Goal: Information Seeking & Learning: Learn about a topic

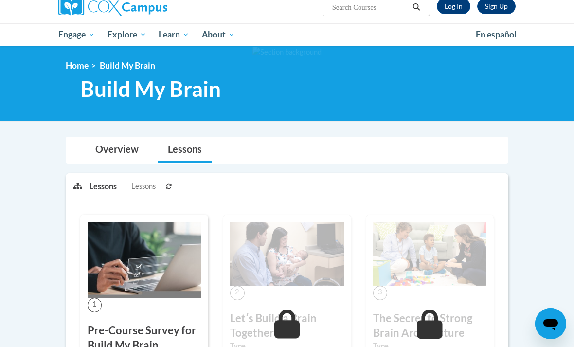
scroll to position [71, 0]
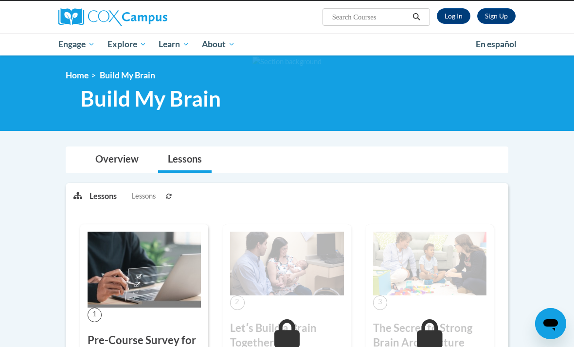
click at [459, 21] on link "Log In" at bounding box center [454, 16] width 34 height 16
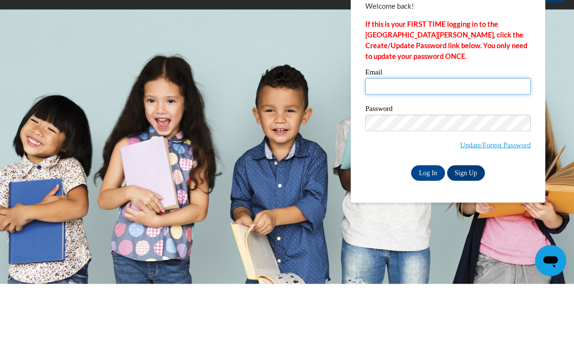
type input "[EMAIL_ADDRESS][DOMAIN_NAME]"
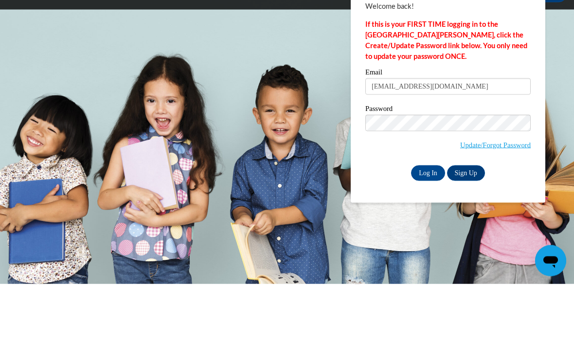
click at [428, 228] on input "Log In" at bounding box center [428, 236] width 34 height 16
click at [429, 235] on input "Log In" at bounding box center [428, 236] width 34 height 16
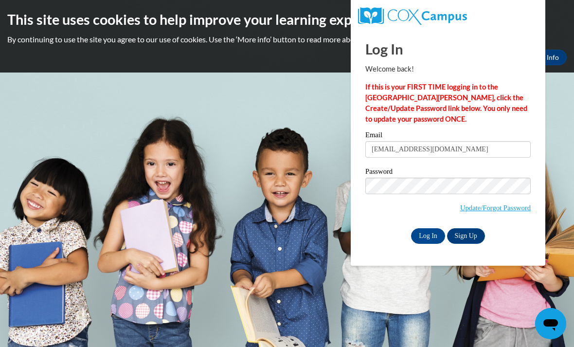
click at [431, 232] on input "Log In" at bounding box center [428, 236] width 34 height 16
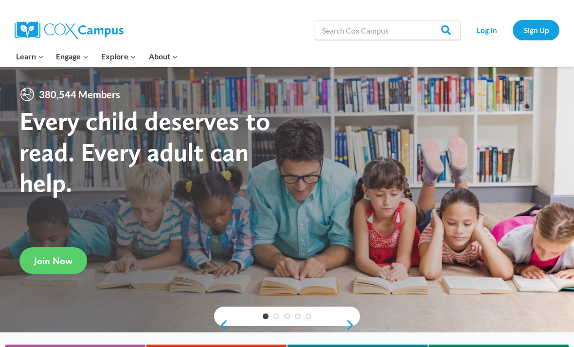
click at [468, 37] on li "Log In" at bounding box center [486, 30] width 47 height 20
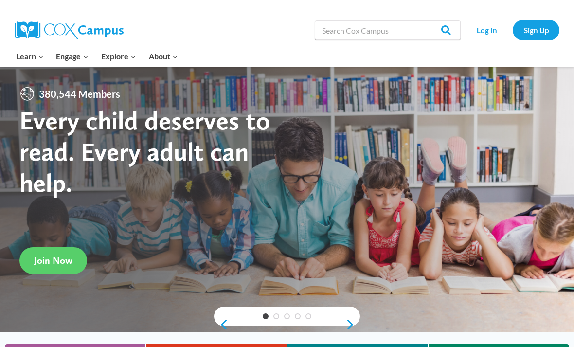
click at [484, 35] on link "Log In" at bounding box center [486, 30] width 42 height 20
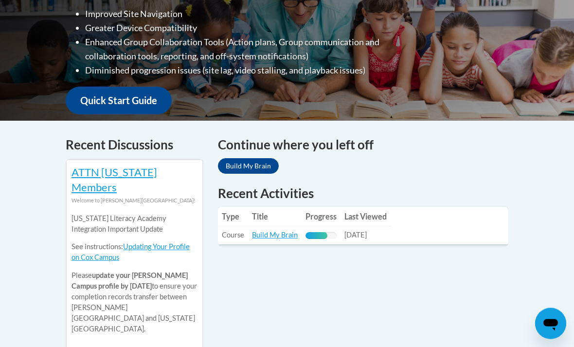
scroll to position [308, 0]
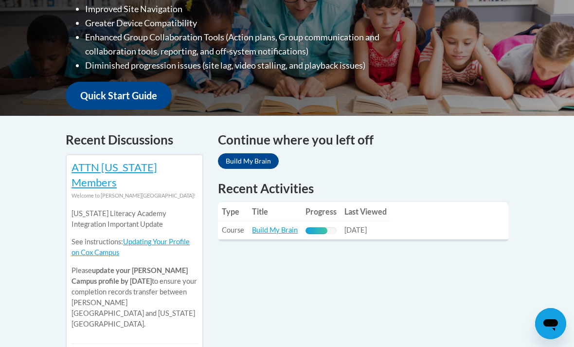
click at [253, 227] on link "Build My Brain" at bounding box center [275, 230] width 46 height 8
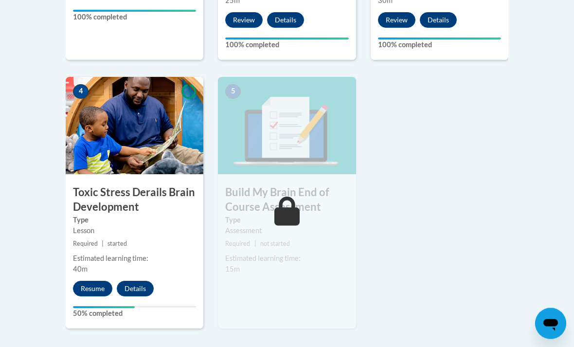
scroll to position [518, 0]
click at [89, 281] on button "Resume" at bounding box center [92, 289] width 39 height 16
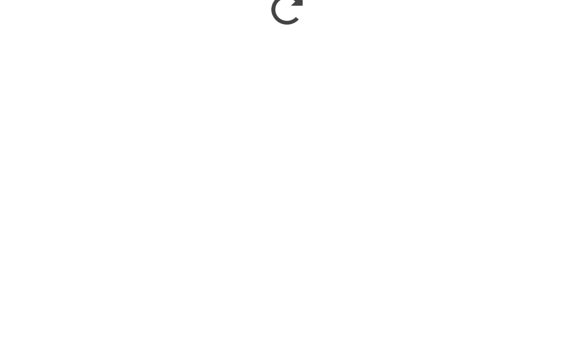
scroll to position [716, 0]
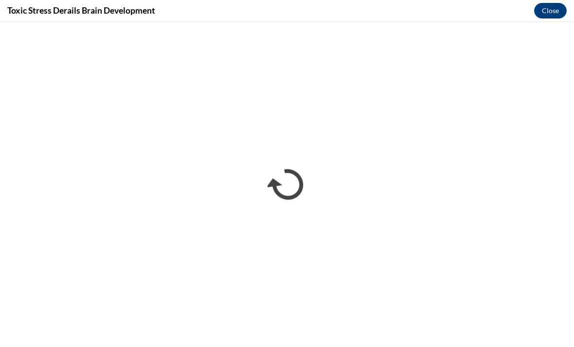
click at [551, 11] on button "Close" at bounding box center [550, 11] width 33 height 16
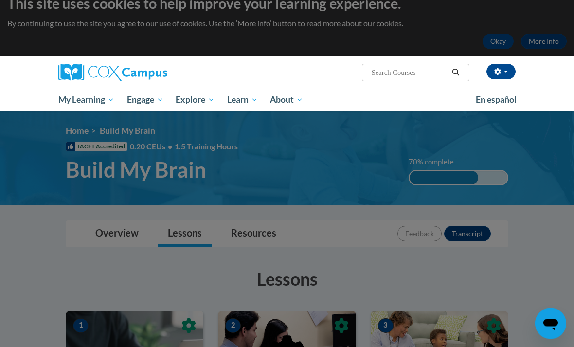
scroll to position [0, 0]
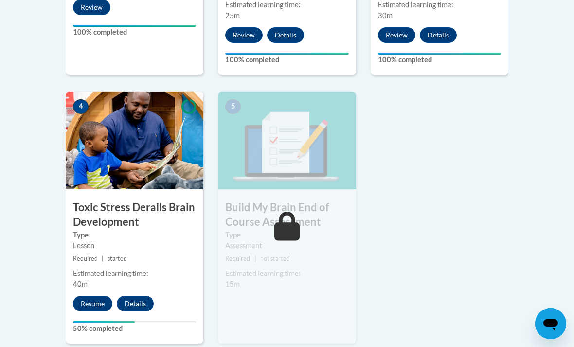
scroll to position [528, 0]
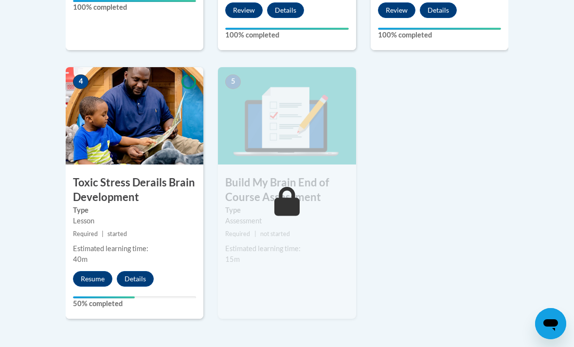
click at [88, 273] on button "Resume" at bounding box center [92, 279] width 39 height 16
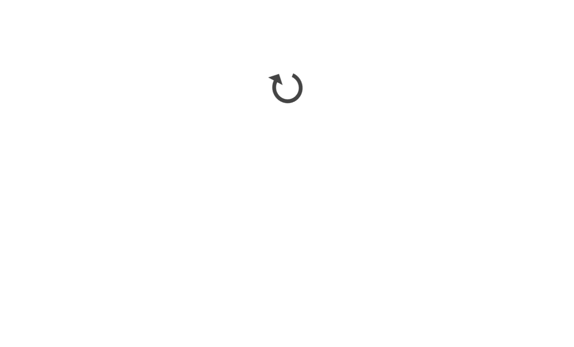
scroll to position [625, 0]
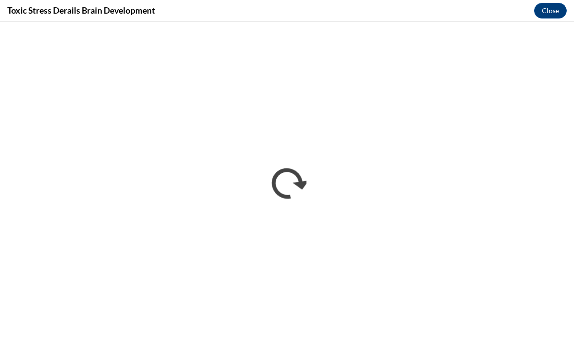
click at [548, 7] on button "Close" at bounding box center [550, 11] width 33 height 16
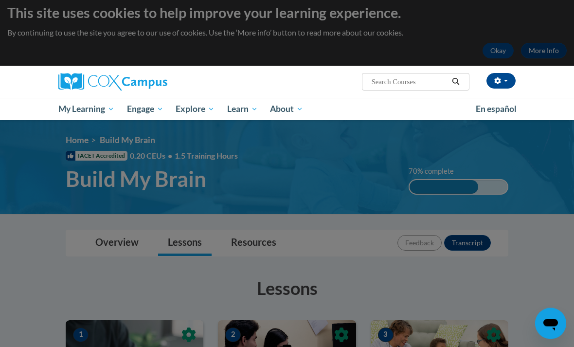
scroll to position [0, 0]
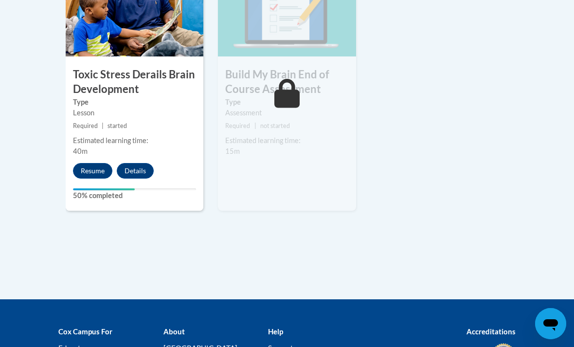
scroll to position [633, 0]
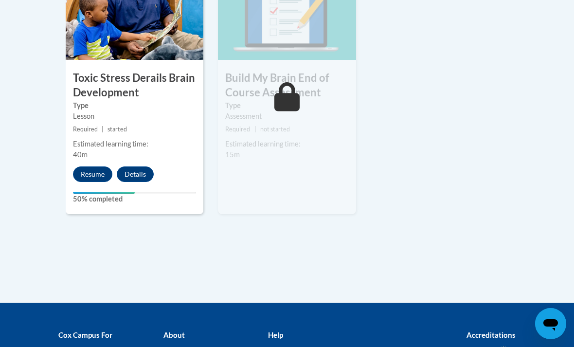
click at [99, 169] on button "Resume" at bounding box center [92, 174] width 39 height 16
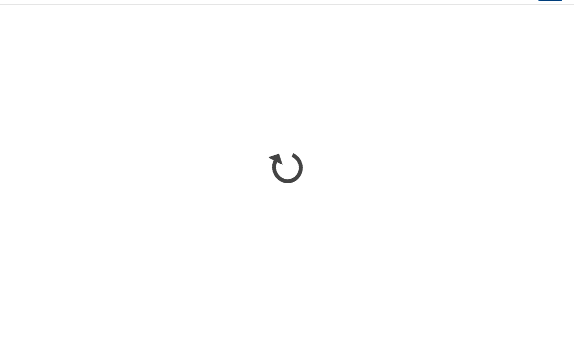
scroll to position [650, 0]
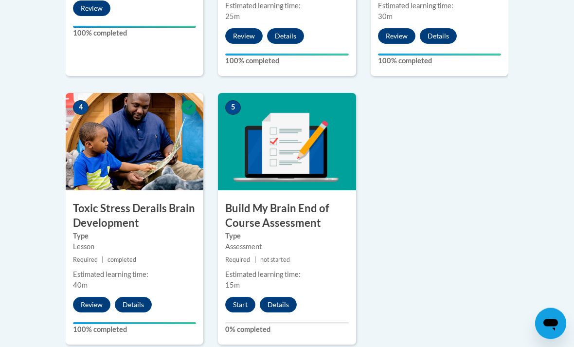
scroll to position [502, 0]
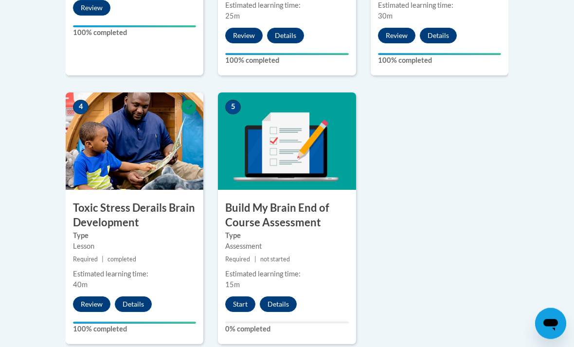
click at [245, 298] on button "Start" at bounding box center [240, 305] width 30 height 16
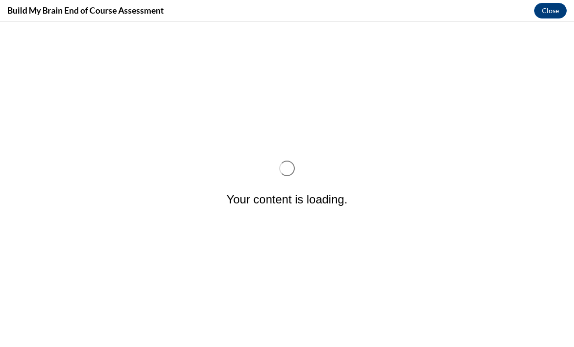
scroll to position [0, 0]
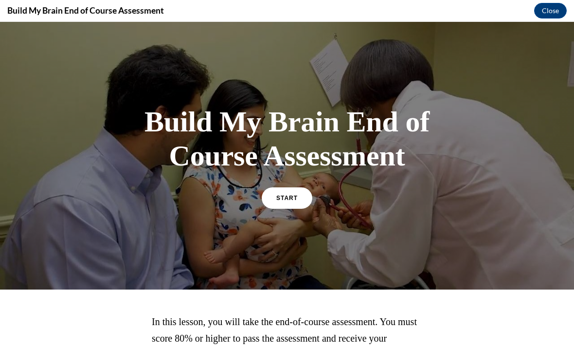
click at [277, 208] on link "START" at bounding box center [287, 197] width 51 height 21
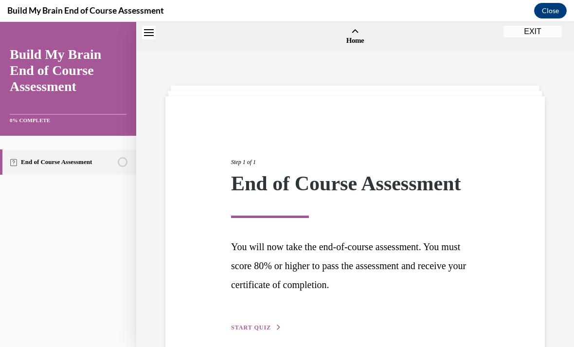
scroll to position [30, 0]
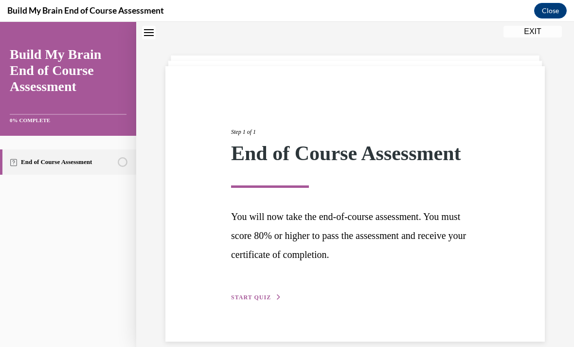
click at [257, 295] on span "START QUIZ" at bounding box center [251, 297] width 40 height 7
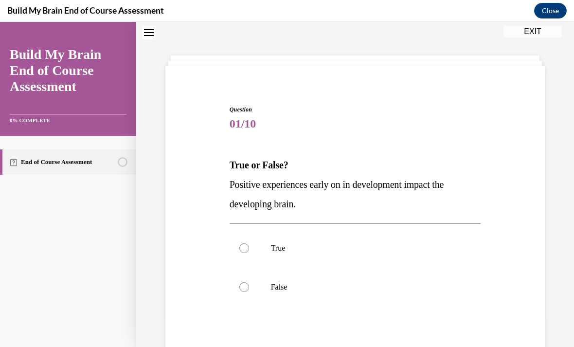
click at [272, 248] on p "True" at bounding box center [364, 248] width 186 height 10
click at [249, 248] on input "True" at bounding box center [244, 248] width 10 height 10
radio input "true"
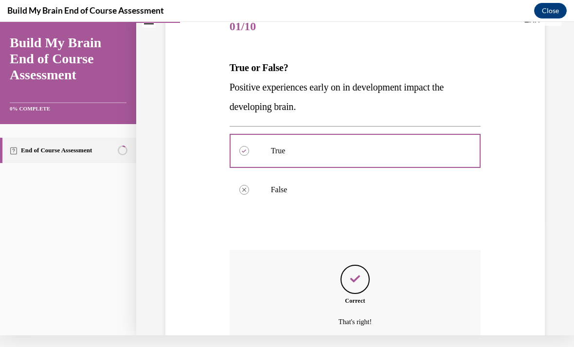
scroll to position [165, 0]
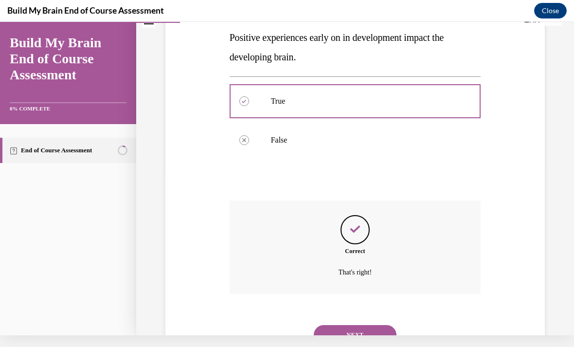
click at [383, 325] on button "NEXT" at bounding box center [355, 334] width 83 height 19
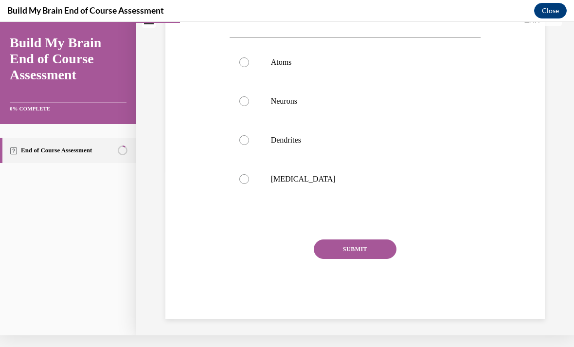
scroll to position [0, 0]
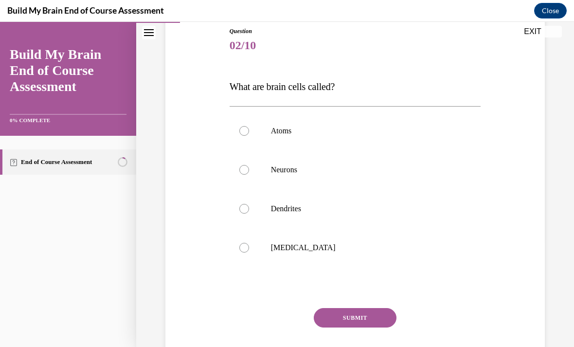
click at [299, 175] on label "Neurons" at bounding box center [355, 169] width 251 height 39
click at [249, 175] on input "Neurons" at bounding box center [244, 170] width 10 height 10
radio input "true"
click at [375, 317] on button "SUBMIT" at bounding box center [355, 317] width 83 height 19
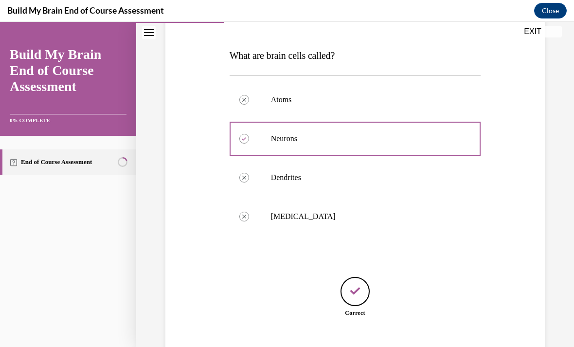
scroll to position [157, 0]
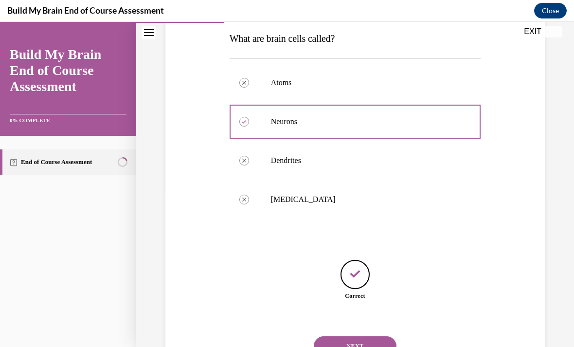
click at [378, 336] on button "NEXT" at bounding box center [355, 345] width 83 height 19
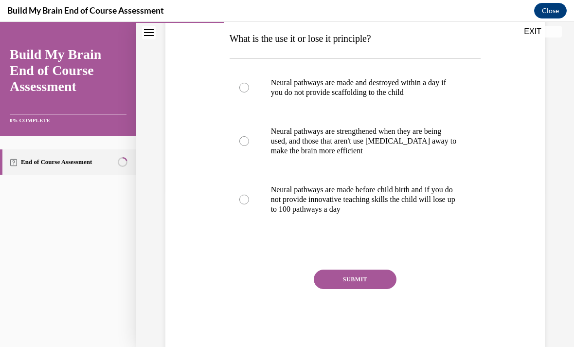
scroll to position [108, 0]
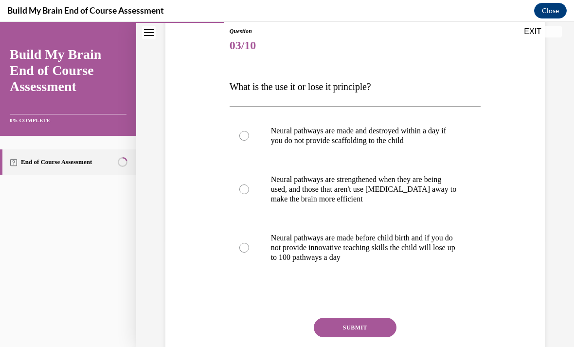
click at [439, 183] on p "Neural pathways are strengthened when they are being used, and those that aren'…" at bounding box center [364, 189] width 186 height 29
click at [249, 184] on input "Neural pathways are strengthened when they are being used, and those that aren'…" at bounding box center [244, 189] width 10 height 10
radio input "true"
click at [365, 330] on button "SUBMIT" at bounding box center [355, 327] width 83 height 19
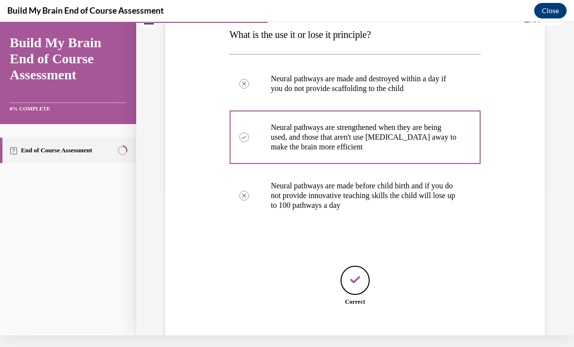
scroll to position [166, 0]
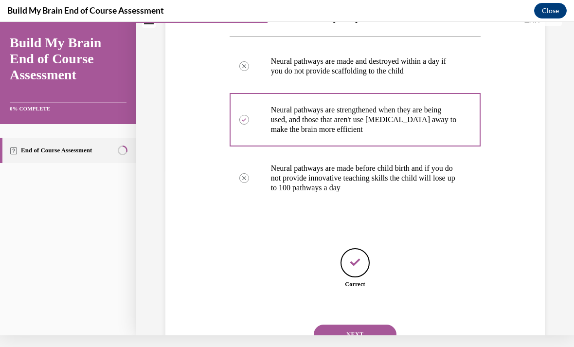
click at [374, 324] on button "NEXT" at bounding box center [355, 333] width 83 height 19
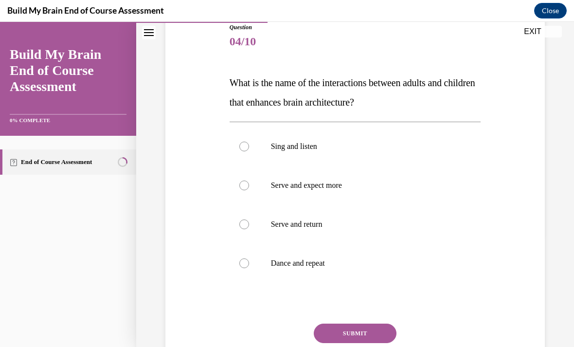
scroll to position [112, 0]
click at [453, 138] on label "Sing and listen" at bounding box center [355, 146] width 251 height 39
click at [249, 142] on input "Sing and listen" at bounding box center [244, 147] width 10 height 10
radio input "true"
click at [385, 330] on button "SUBMIT" at bounding box center [355, 332] width 83 height 19
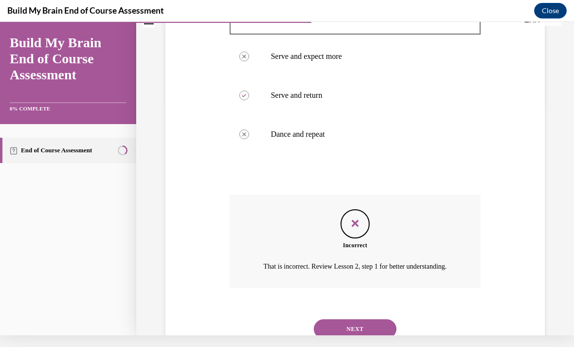
scroll to position [235, 0]
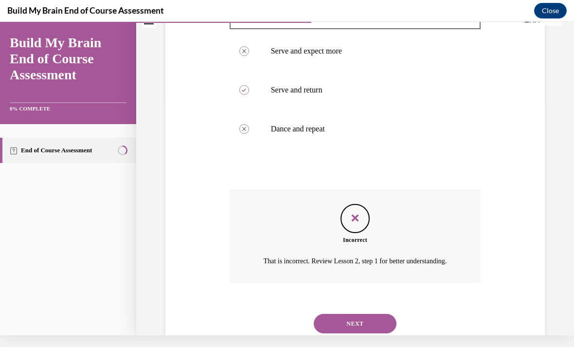
click at [387, 327] on button "NEXT" at bounding box center [355, 323] width 83 height 19
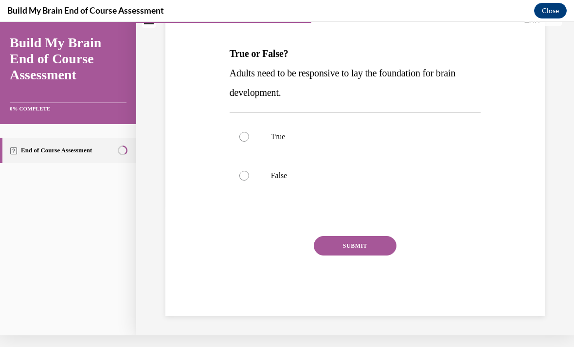
scroll to position [87, 0]
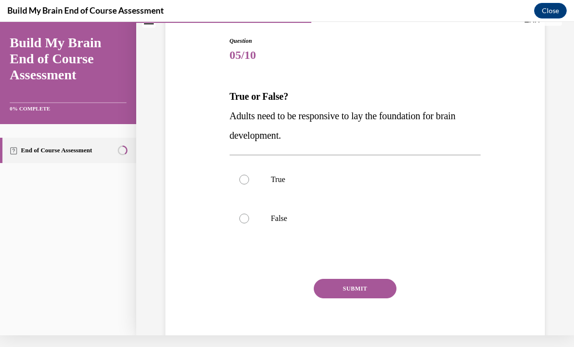
click at [275, 175] on p "True" at bounding box center [364, 180] width 186 height 10
click at [249, 175] on input "True" at bounding box center [244, 180] width 10 height 10
radio input "true"
click at [380, 287] on button "SUBMIT" at bounding box center [355, 288] width 83 height 19
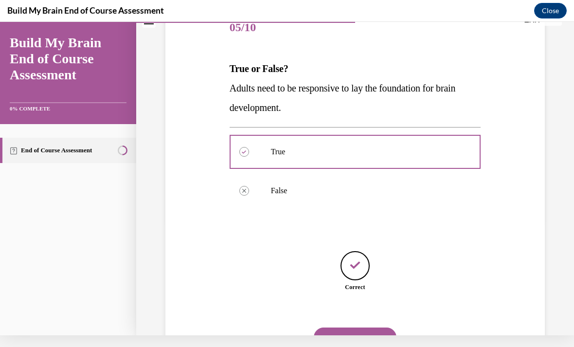
scroll to position [118, 0]
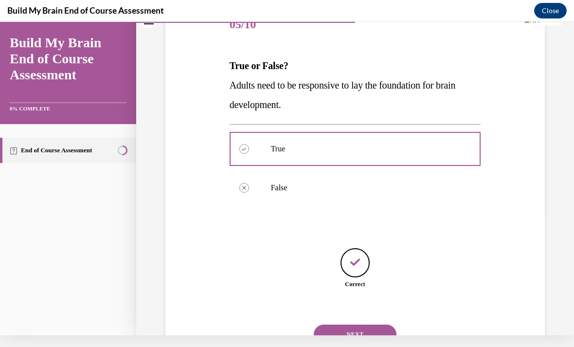
click at [376, 324] on button "NEXT" at bounding box center [355, 333] width 83 height 19
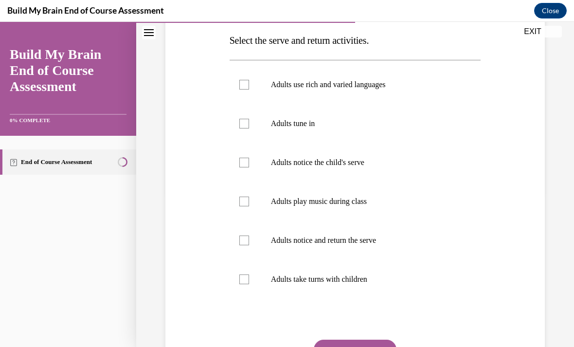
scroll to position [180, 0]
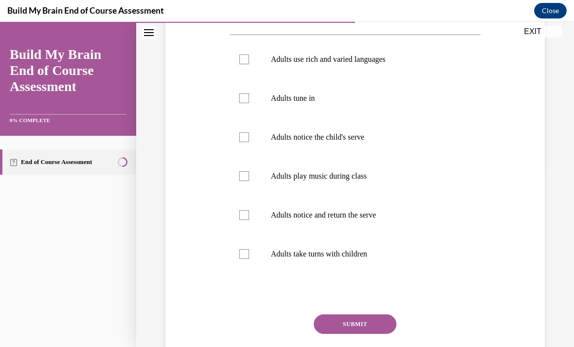
click at [380, 135] on p "Adults notice the child's serve" at bounding box center [364, 137] width 186 height 10
click at [249, 135] on input "Adults notice the child's serve" at bounding box center [244, 137] width 10 height 10
checkbox input "true"
click at [385, 211] on p "Adults notice and return the serve" at bounding box center [364, 215] width 186 height 10
click at [249, 211] on input "Adults notice and return the serve" at bounding box center [244, 215] width 10 height 10
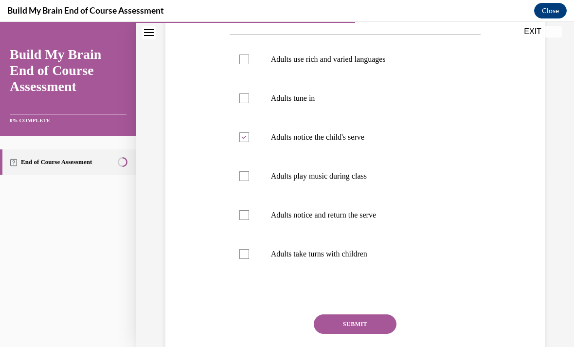
checkbox input "true"
click at [379, 319] on button "SUBMIT" at bounding box center [355, 323] width 83 height 19
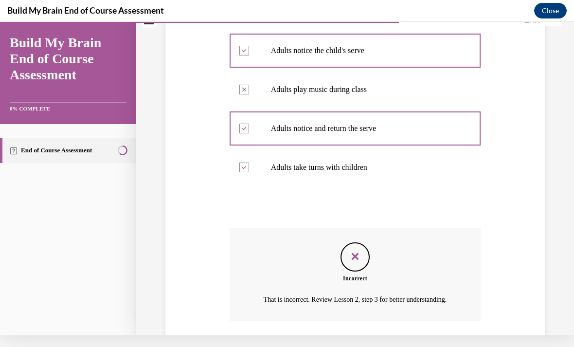
scroll to position [293, 0]
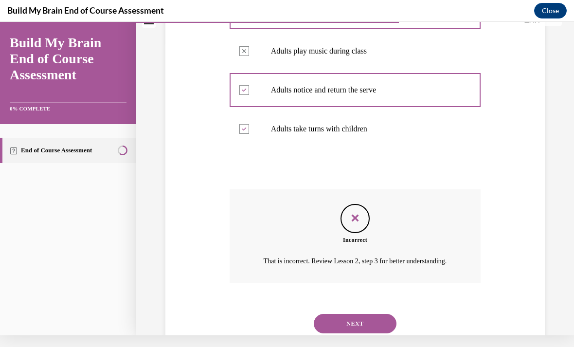
click at [378, 322] on button "NEXT" at bounding box center [355, 323] width 83 height 19
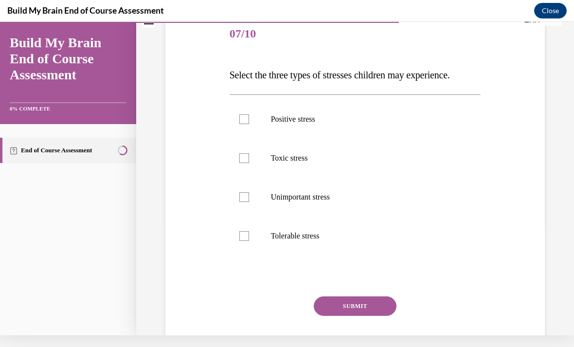
scroll to position [0, 0]
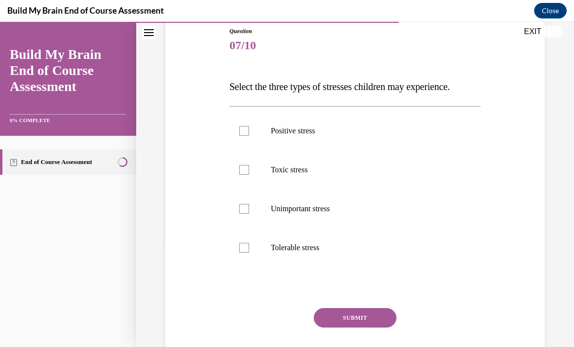
click at [426, 198] on label "Unimportant stress" at bounding box center [355, 208] width 251 height 39
click at [249, 204] on input "Unimportant stress" at bounding box center [244, 209] width 10 height 10
checkbox input "true"
click at [375, 319] on button "SUBMIT" at bounding box center [355, 317] width 83 height 19
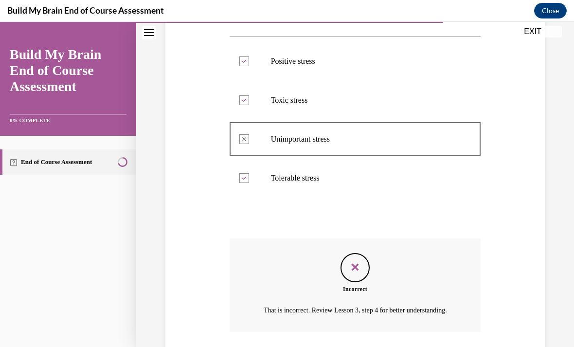
scroll to position [215, 0]
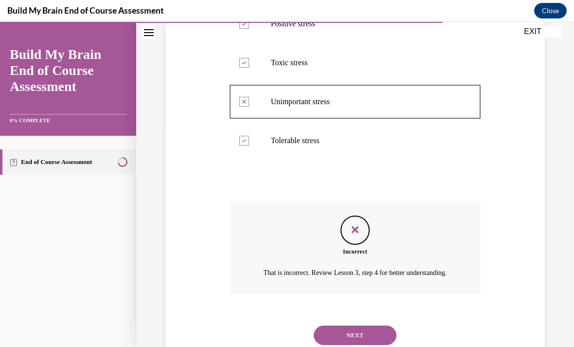
click at [375, 331] on button "NEXT" at bounding box center [355, 334] width 83 height 19
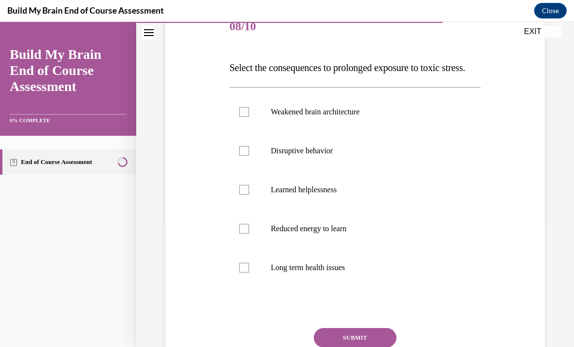
scroll to position [127, 0]
click at [446, 156] on p "Disruptive behavior" at bounding box center [364, 151] width 186 height 10
click at [249, 156] on input "Disruptive behavior" at bounding box center [244, 151] width 10 height 10
checkbox input "true"
click at [399, 209] on label "Learned helplessness" at bounding box center [355, 189] width 251 height 39
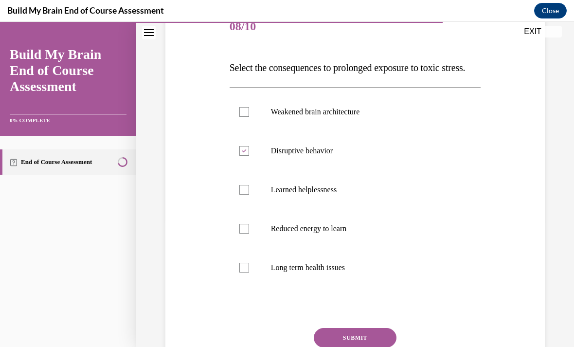
click at [249, 195] on input "Learned helplessness" at bounding box center [244, 190] width 10 height 10
checkbox input "true"
click at [381, 272] on p "Long term health issues" at bounding box center [364, 268] width 186 height 10
click at [249, 272] on input "Long term health issues" at bounding box center [244, 268] width 10 height 10
checkbox input "true"
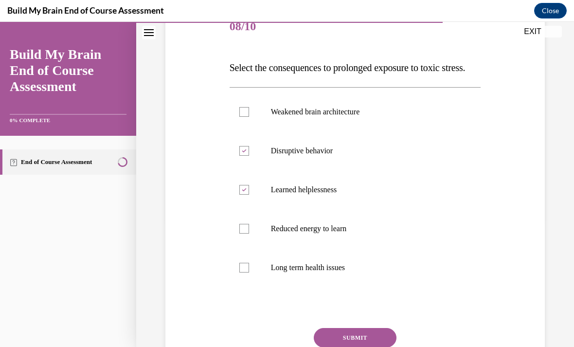
click at [375, 346] on button "SUBMIT" at bounding box center [355, 337] width 83 height 19
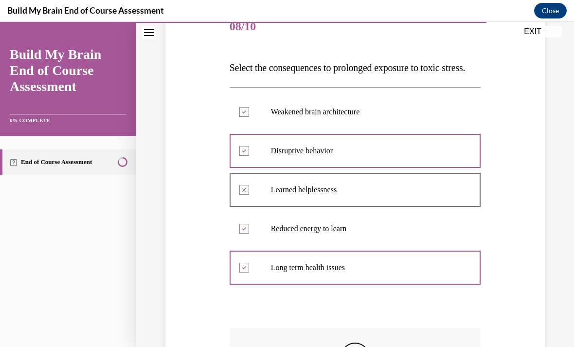
scroll to position [12, 0]
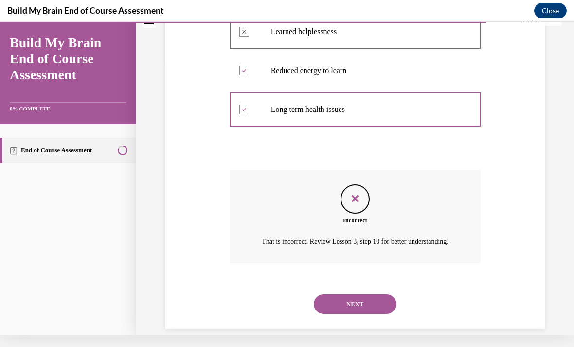
click at [382, 314] on button "NEXT" at bounding box center [355, 303] width 83 height 19
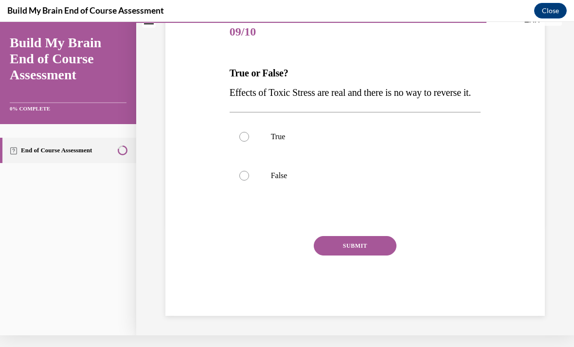
scroll to position [87, 0]
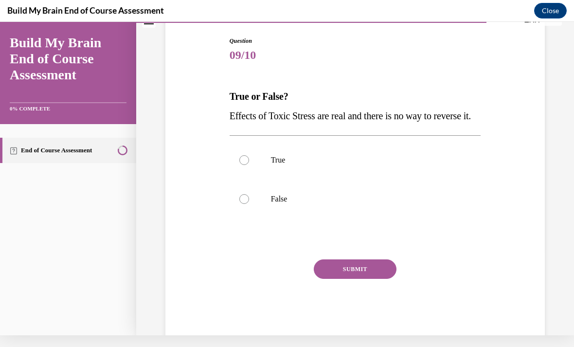
click at [302, 165] on p "True" at bounding box center [364, 160] width 186 height 10
click at [249, 165] on input "True" at bounding box center [244, 160] width 10 height 10
radio input "true"
click at [371, 279] on button "SUBMIT" at bounding box center [355, 268] width 83 height 19
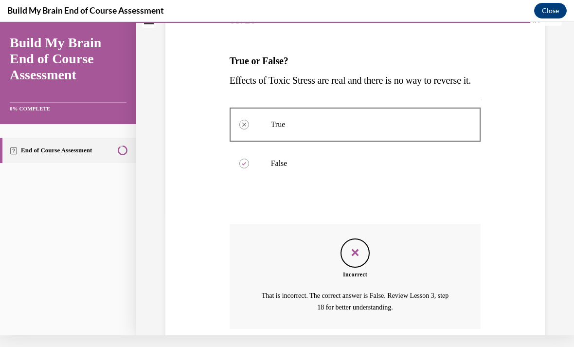
scroll to position [177, 0]
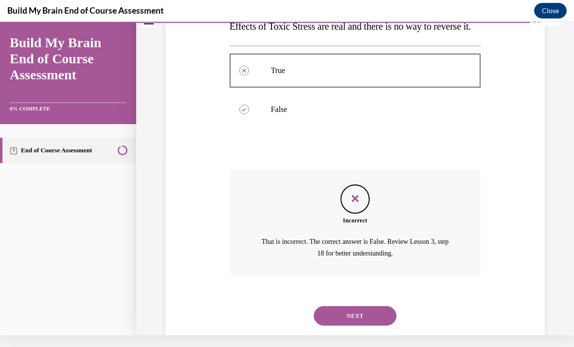
click at [378, 321] on button "NEXT" at bounding box center [355, 315] width 83 height 19
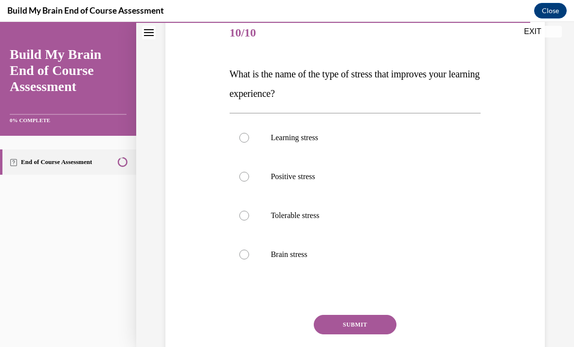
scroll to position [121, 0]
click at [411, 252] on p "Brain stress" at bounding box center [364, 255] width 186 height 10
click at [249, 252] on input "Brain stress" at bounding box center [244, 255] width 10 height 10
radio input "true"
click at [378, 317] on button "SUBMIT" at bounding box center [355, 324] width 83 height 19
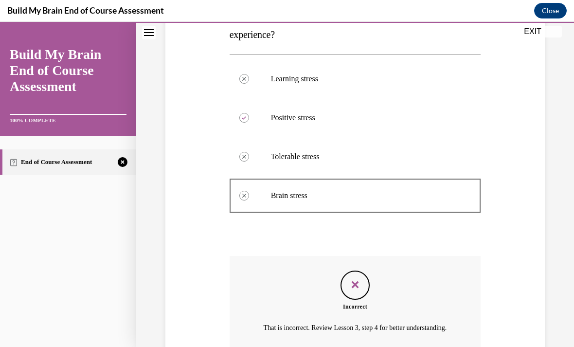
scroll to position [235, 0]
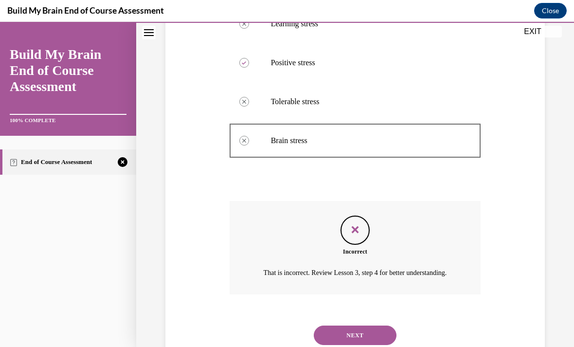
click at [380, 328] on button "NEXT" at bounding box center [355, 334] width 83 height 19
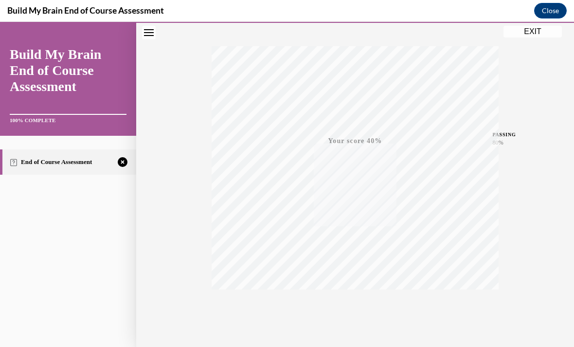
scroll to position [143, 0]
click at [359, 315] on icon "button" at bounding box center [355, 318] width 35 height 11
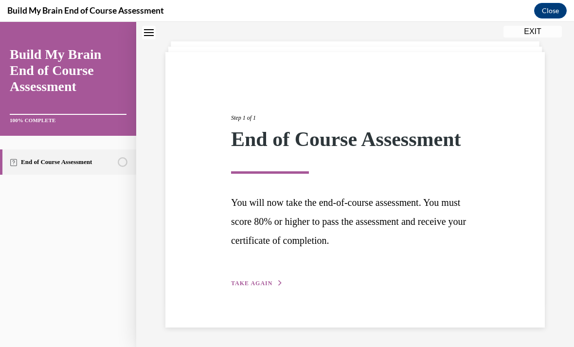
scroll to position [31, 0]
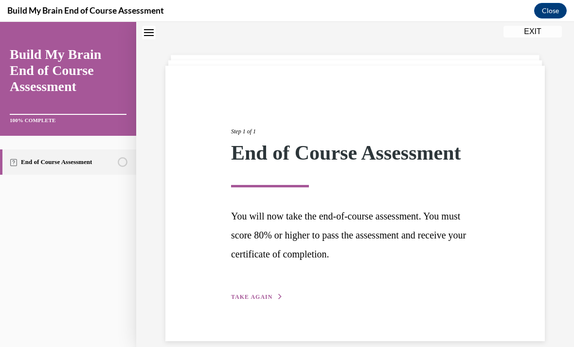
click at [253, 285] on div "Step 1 of 1 End of Course Assessment You will now take the end-of-course assess…" at bounding box center [355, 203] width 263 height 197
click at [270, 292] on button "TAKE AGAIN" at bounding box center [257, 296] width 52 height 9
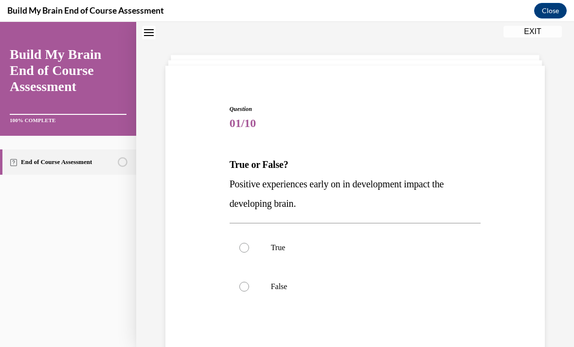
click at [278, 250] on p "True" at bounding box center [364, 248] width 186 height 10
click at [249, 250] on input "True" at bounding box center [244, 248] width 10 height 10
radio input "true"
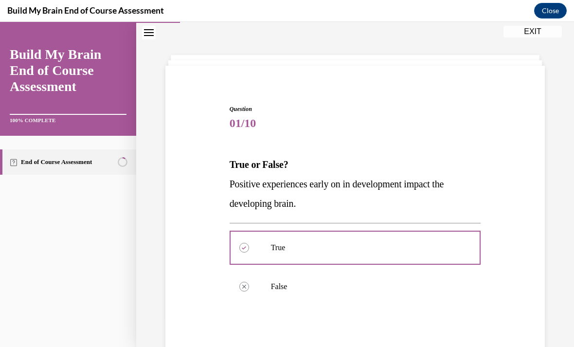
scroll to position [12, 0]
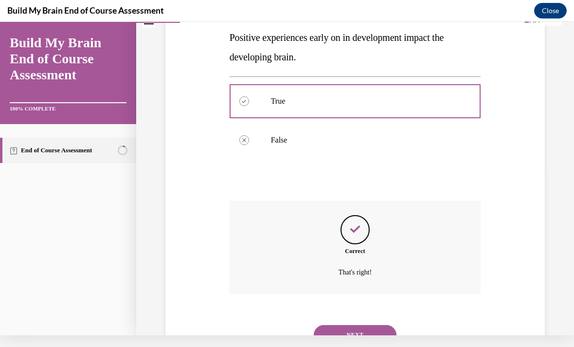
click at [375, 325] on button "NEXT" at bounding box center [355, 334] width 83 height 19
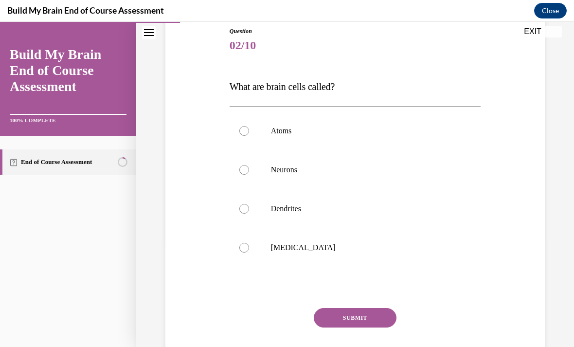
click at [377, 167] on p "Neurons" at bounding box center [364, 170] width 186 height 10
click at [249, 167] on input "Neurons" at bounding box center [244, 170] width 10 height 10
radio input "true"
click at [375, 314] on button "SUBMIT" at bounding box center [355, 317] width 83 height 19
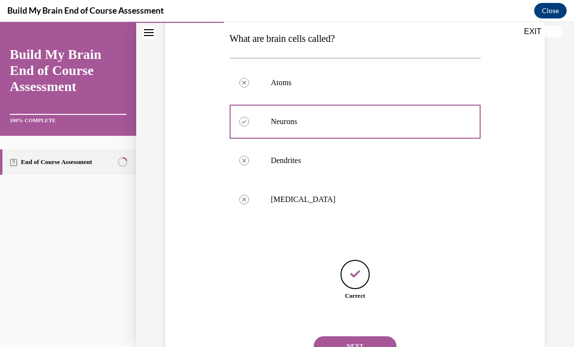
click at [373, 336] on button "NEXT" at bounding box center [355, 345] width 83 height 19
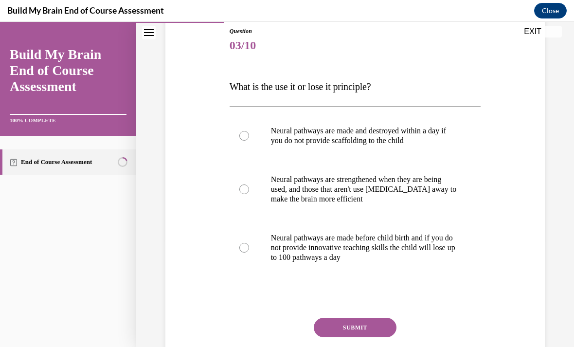
click at [377, 318] on button "SUBMIT" at bounding box center [355, 327] width 83 height 19
click at [416, 192] on p "Neural pathways are strengthened when they are being used, and those that aren'…" at bounding box center [364, 189] width 186 height 29
click at [249, 192] on input "Neural pathways are strengthened when they are being used, and those that aren'…" at bounding box center [244, 189] width 10 height 10
radio input "true"
click at [372, 327] on button "SUBMIT" at bounding box center [355, 327] width 83 height 19
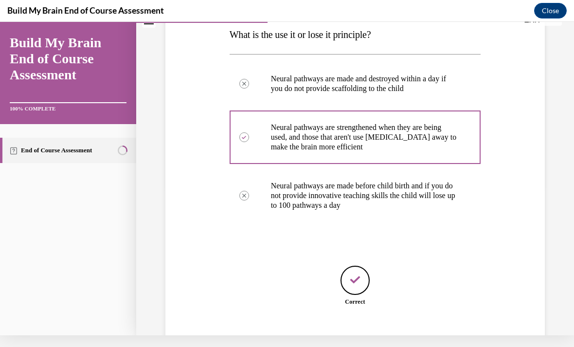
scroll to position [166, 0]
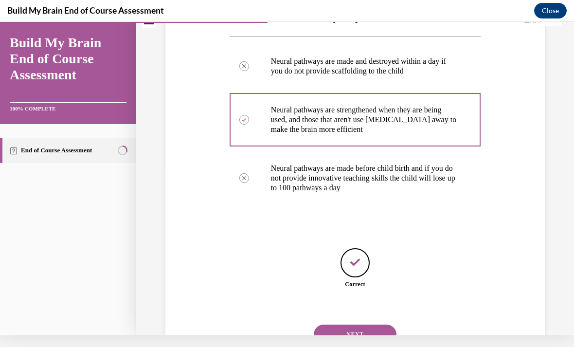
click at [380, 315] on div "NEXT" at bounding box center [355, 334] width 251 height 39
click at [379, 324] on button "NEXT" at bounding box center [355, 333] width 83 height 19
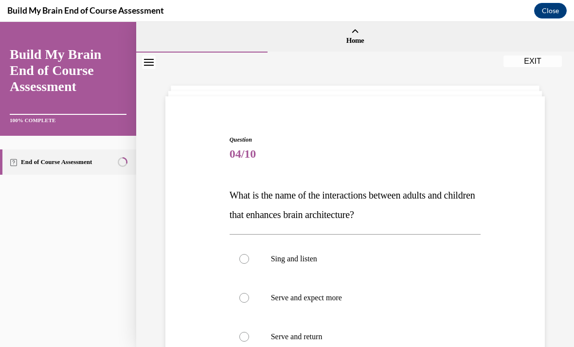
scroll to position [37, 0]
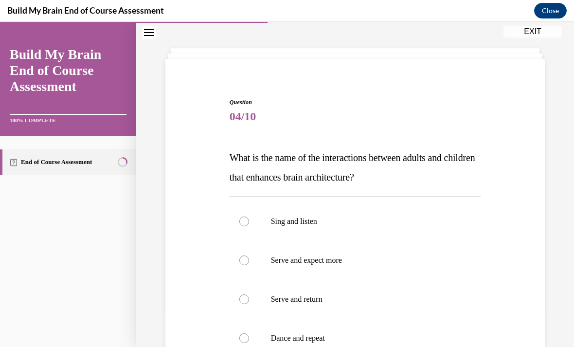
click at [387, 295] on p "Serve and return" at bounding box center [364, 299] width 186 height 10
click at [249, 295] on input "Serve and return" at bounding box center [244, 299] width 10 height 10
radio input "true"
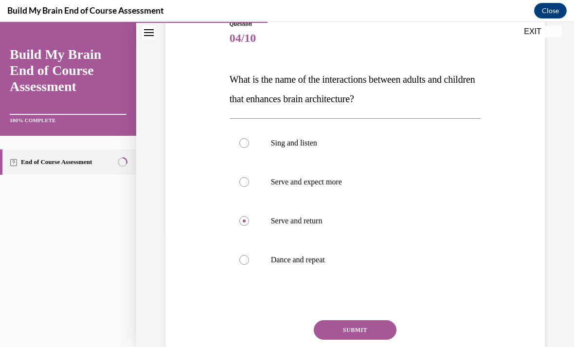
click at [382, 327] on button "SUBMIT" at bounding box center [355, 329] width 83 height 19
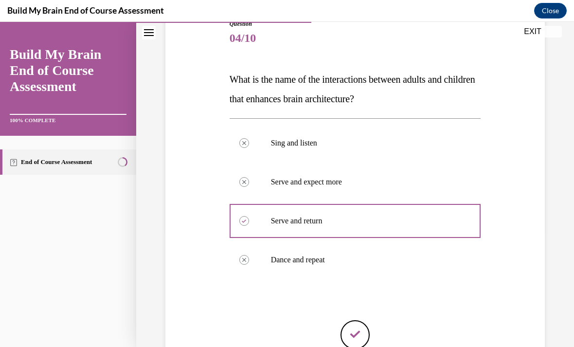
scroll to position [12, 0]
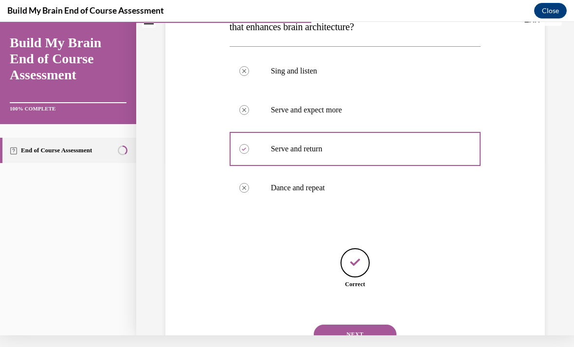
click at [380, 324] on button "NEXT" at bounding box center [355, 333] width 83 height 19
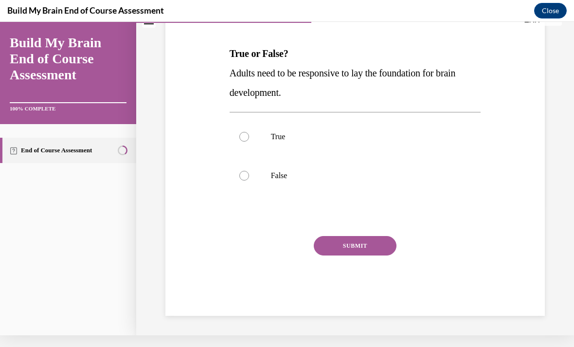
scroll to position [87, 0]
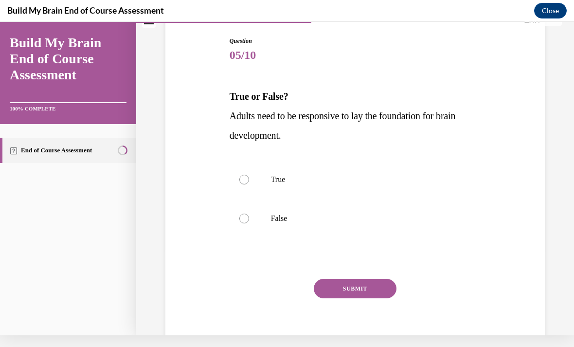
click at [426, 182] on p "True" at bounding box center [364, 180] width 186 height 10
click at [249, 182] on input "True" at bounding box center [244, 180] width 10 height 10
radio input "true"
click at [381, 294] on button "SUBMIT" at bounding box center [355, 288] width 83 height 19
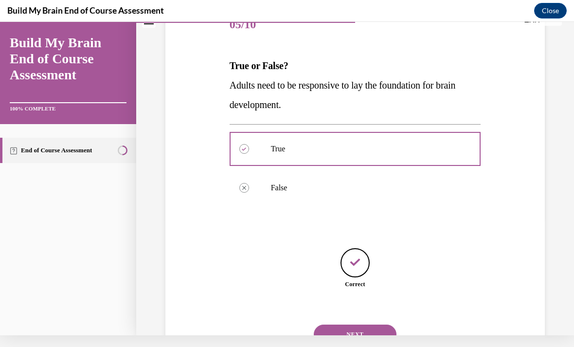
click at [390, 324] on button "NEXT" at bounding box center [355, 333] width 83 height 19
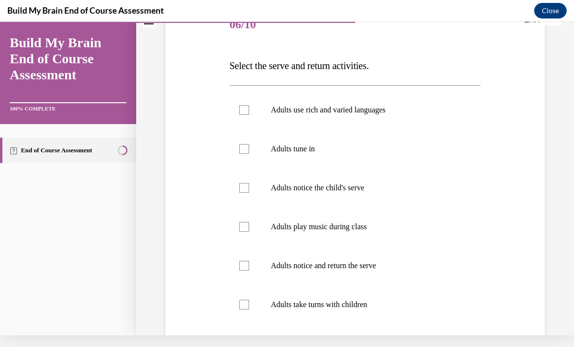
scroll to position [0, 0]
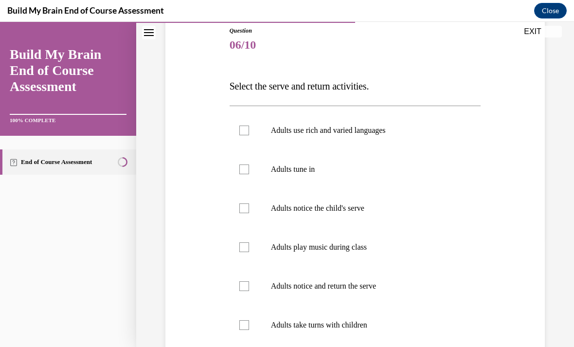
click at [375, 205] on p "Adults notice the child's serve" at bounding box center [364, 208] width 186 height 10
click at [249, 205] on input "Adults notice the child's serve" at bounding box center [244, 208] width 10 height 10
checkbox input "true"
click at [391, 285] on p "Adults notice and return the serve" at bounding box center [364, 286] width 186 height 10
click at [249, 285] on input "Adults notice and return the serve" at bounding box center [244, 286] width 10 height 10
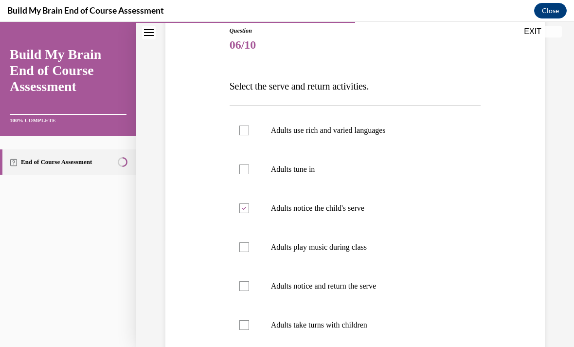
checkbox input "true"
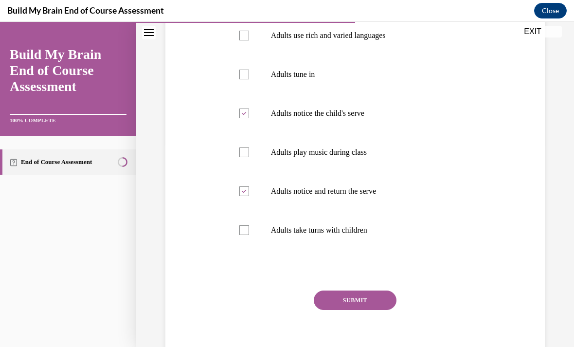
click at [384, 292] on button "SUBMIT" at bounding box center [355, 299] width 83 height 19
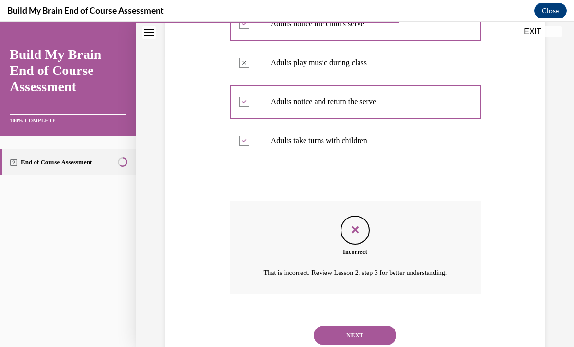
click at [378, 332] on button "NEXT" at bounding box center [355, 334] width 83 height 19
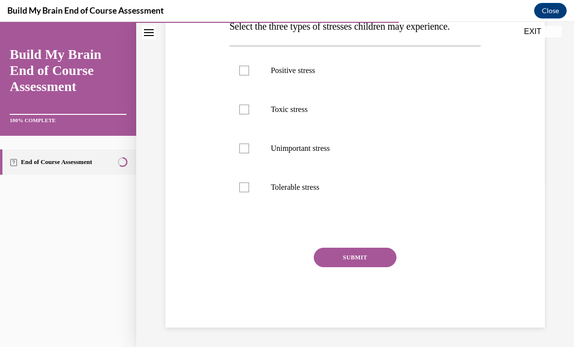
scroll to position [108, 0]
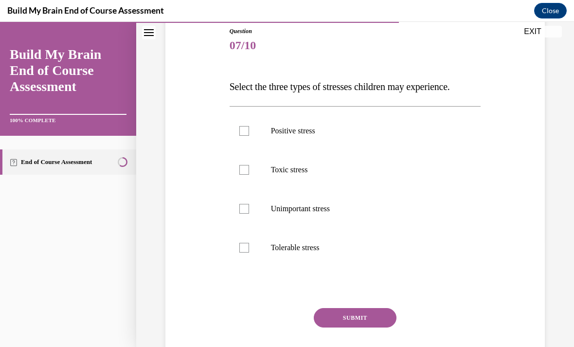
click at [295, 168] on p "Toxic stress" at bounding box center [364, 170] width 186 height 10
click at [249, 168] on input "Toxic stress" at bounding box center [244, 170] width 10 height 10
checkbox input "true"
click at [312, 129] on p "Positive stress" at bounding box center [364, 131] width 186 height 10
click at [249, 129] on input "Positive stress" at bounding box center [244, 131] width 10 height 10
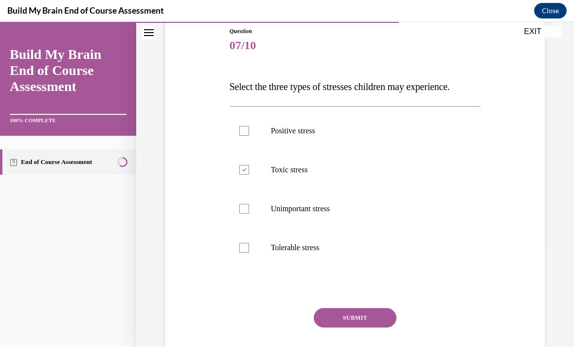
checkbox input "true"
click at [373, 242] on label "Tolerable stress" at bounding box center [355, 247] width 251 height 39
click at [249, 243] on input "Tolerable stress" at bounding box center [244, 248] width 10 height 10
checkbox input "true"
click at [362, 314] on button "SUBMIT" at bounding box center [355, 317] width 83 height 19
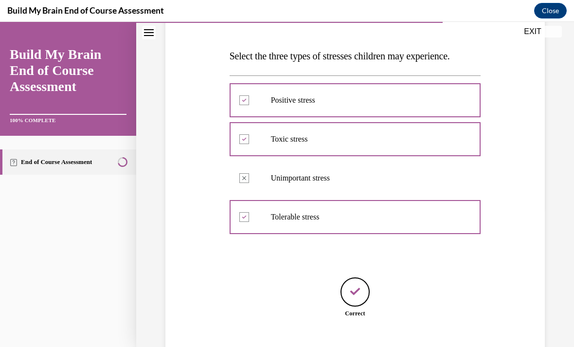
scroll to position [157, 0]
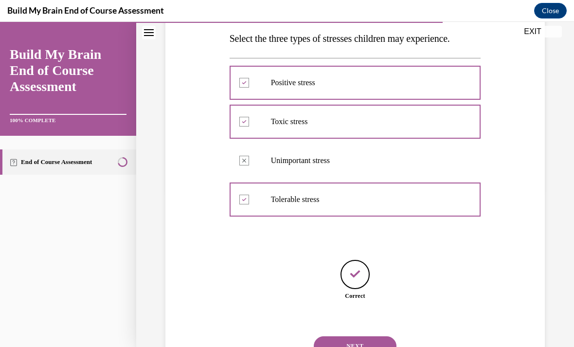
click at [379, 336] on button "NEXT" at bounding box center [355, 345] width 83 height 19
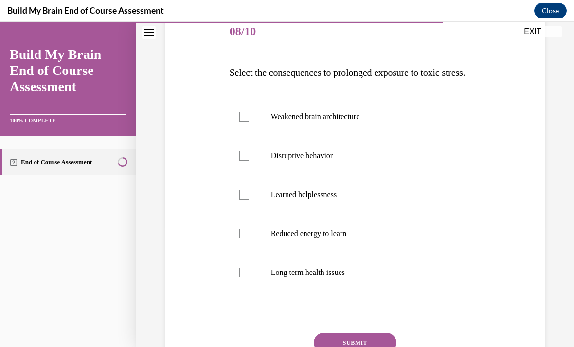
scroll to position [125, 0]
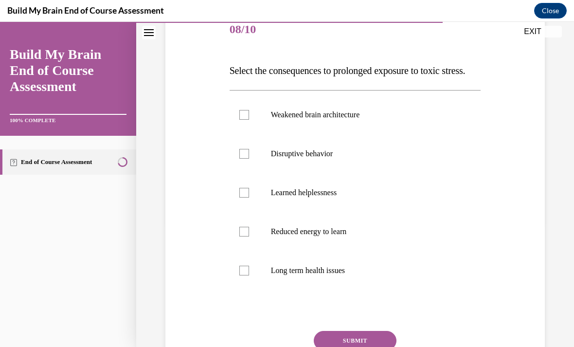
click at [393, 236] on p "Reduced energy to learn" at bounding box center [364, 232] width 186 height 10
click at [249, 236] on input "Reduced energy to learn" at bounding box center [244, 232] width 10 height 10
checkbox input "true"
click at [390, 207] on label "Learned helplessness" at bounding box center [355, 192] width 251 height 39
click at [249, 197] on input "Learned helplessness" at bounding box center [244, 193] width 10 height 10
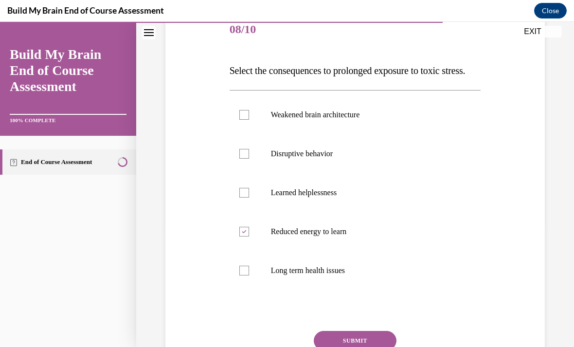
checkbox input "true"
click at [398, 120] on p "Weakened brain architecture" at bounding box center [364, 115] width 186 height 10
click at [249, 120] on input "Weakened brain architecture" at bounding box center [244, 115] width 10 height 10
checkbox input "true"
click at [370, 283] on label "Long term health issues" at bounding box center [355, 270] width 251 height 39
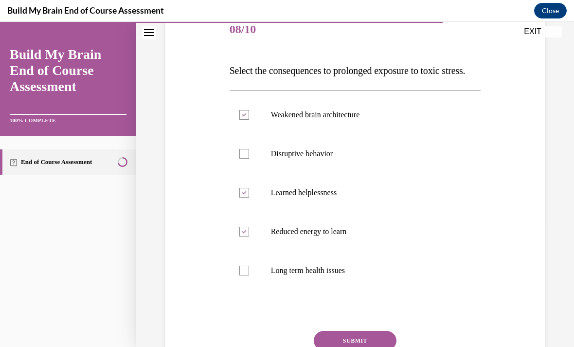
click at [249, 275] on input "Long term health issues" at bounding box center [244, 271] width 10 height 10
checkbox input "true"
click at [371, 346] on div "Question 08/10 Select the consequences to prolonged exposure to toxic stress. W…" at bounding box center [355, 211] width 251 height 400
click at [344, 346] on button "SUBMIT" at bounding box center [355, 340] width 83 height 19
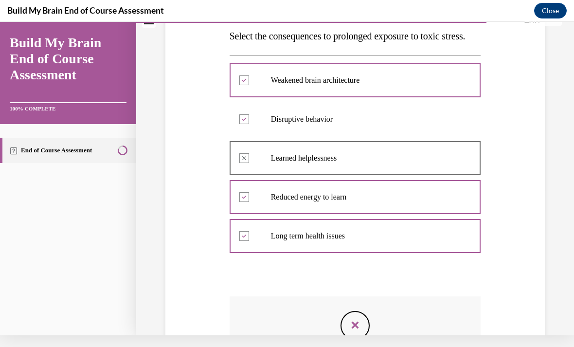
scroll to position [145, 0]
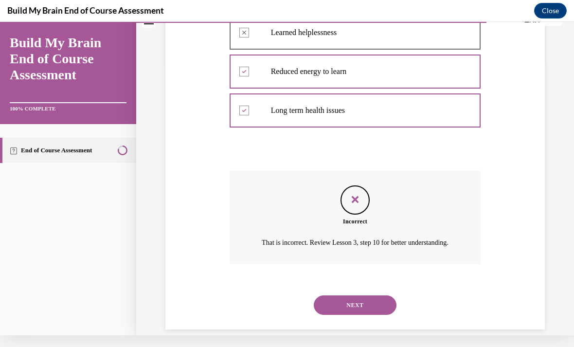
click at [386, 315] on button "NEXT" at bounding box center [355, 304] width 83 height 19
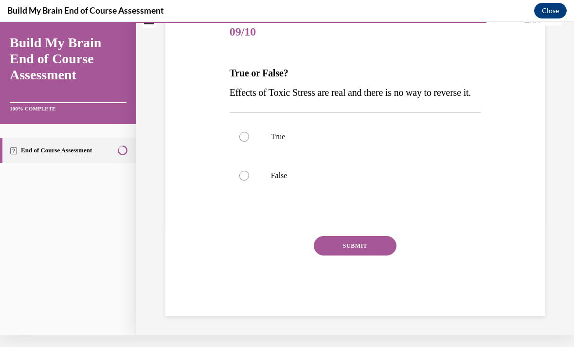
scroll to position [87, 0]
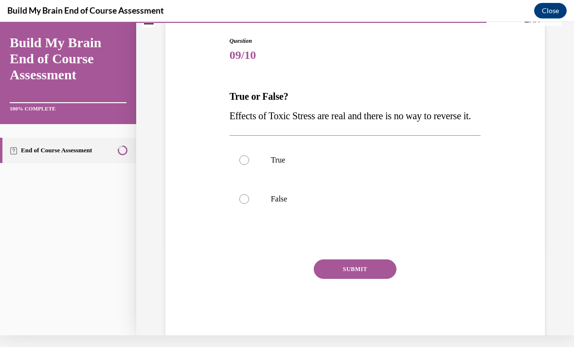
click at [236, 211] on label "False" at bounding box center [355, 198] width 251 height 39
click at [239, 204] on input "False" at bounding box center [244, 199] width 10 height 10
radio input "true"
click at [331, 279] on button "SUBMIT" at bounding box center [355, 268] width 83 height 19
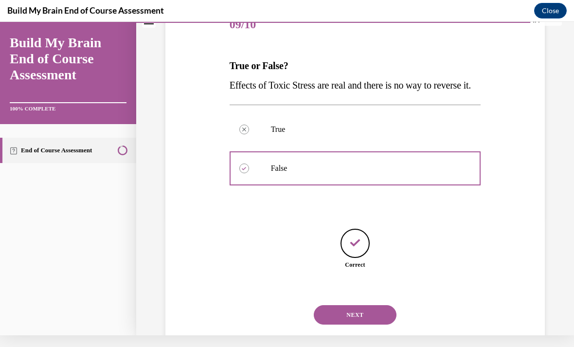
scroll to position [118, 0]
click at [339, 315] on button "NEXT" at bounding box center [355, 314] width 83 height 19
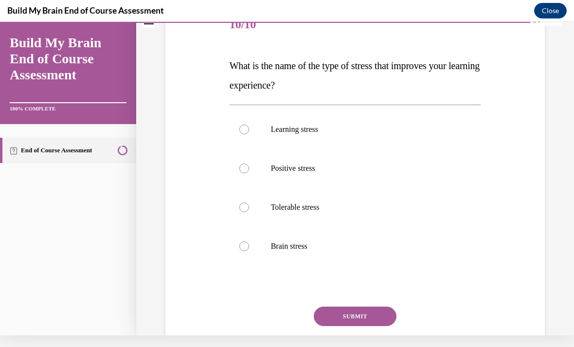
scroll to position [0, 0]
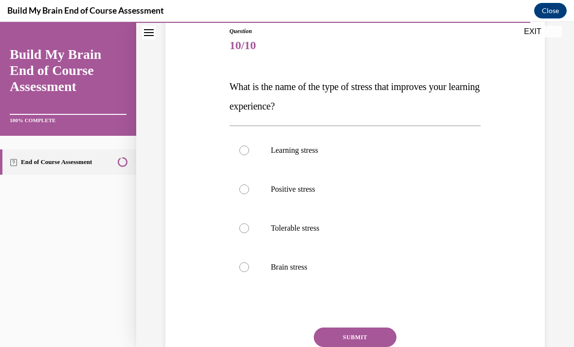
click at [231, 186] on label "Positive stress" at bounding box center [355, 189] width 251 height 39
click at [239, 186] on input "Positive stress" at bounding box center [244, 189] width 10 height 10
radio input "true"
click at [335, 342] on button "SUBMIT" at bounding box center [355, 336] width 83 height 19
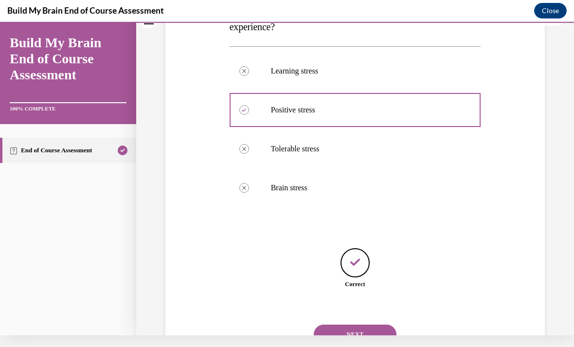
scroll to position [176, 0]
click at [340, 324] on button "NEXT" at bounding box center [355, 333] width 83 height 19
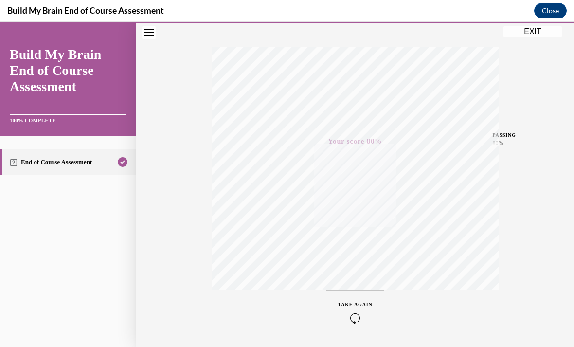
scroll to position [143, 0]
click at [517, 30] on button "EXIT" at bounding box center [532, 32] width 58 height 12
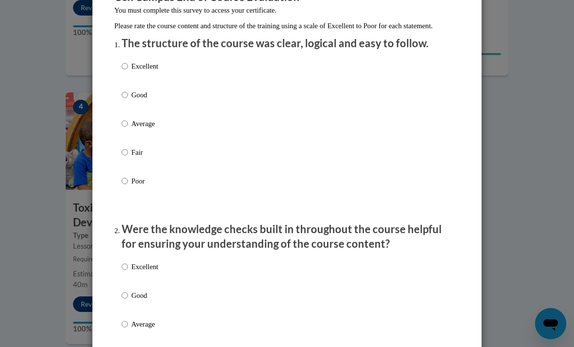
scroll to position [110, 0]
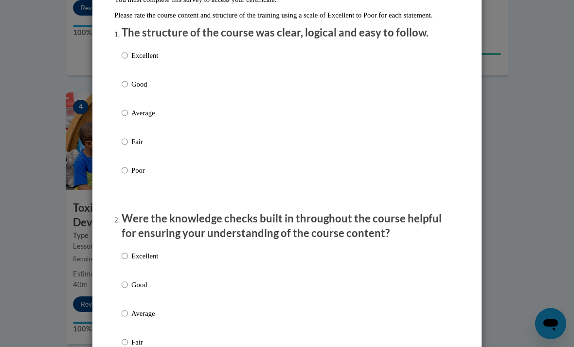
click at [127, 51] on input "Excellent" at bounding box center [125, 55] width 6 height 11
radio input "true"
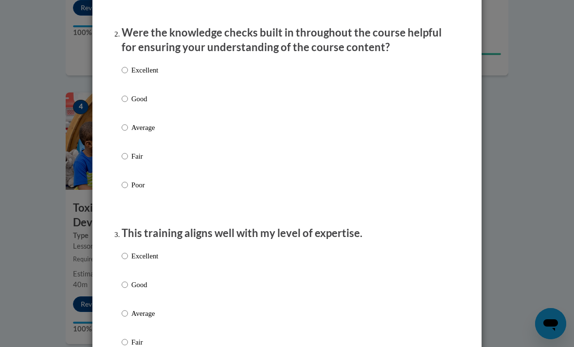
scroll to position [315, 0]
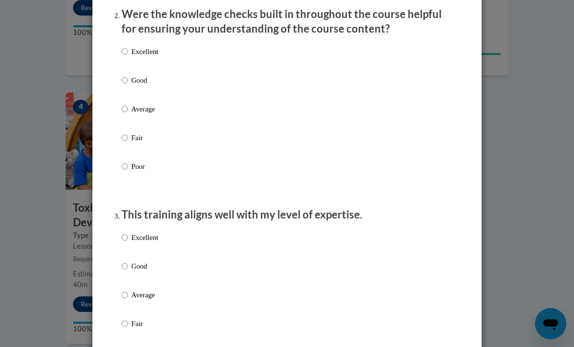
click at [126, 46] on input "Excellent" at bounding box center [125, 51] width 6 height 11
radio input "true"
click at [125, 245] on label "Excellent" at bounding box center [140, 245] width 36 height 26
click at [125, 243] on input "Excellent" at bounding box center [125, 237] width 6 height 11
radio input "true"
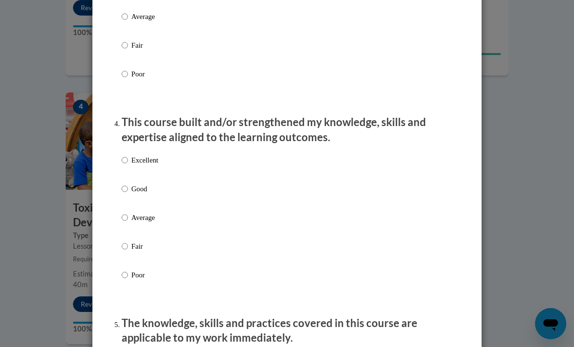
click at [126, 161] on input "Excellent" at bounding box center [125, 160] width 6 height 11
radio input "true"
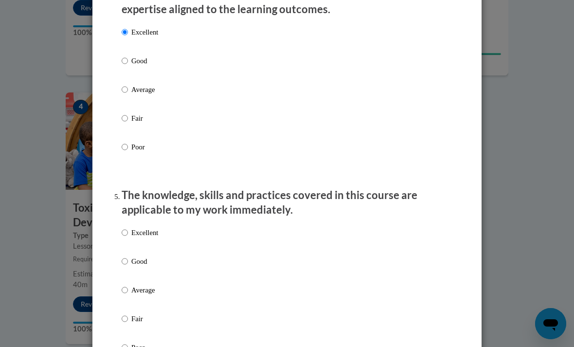
click at [134, 227] on p "Excellent" at bounding box center [144, 232] width 27 height 11
click at [128, 227] on input "Excellent" at bounding box center [125, 232] width 6 height 11
radio input "true"
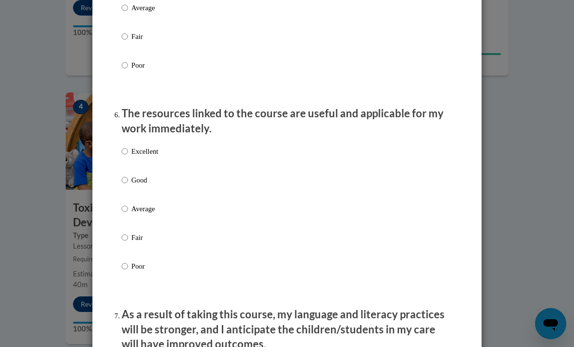
scroll to position [1039, 0]
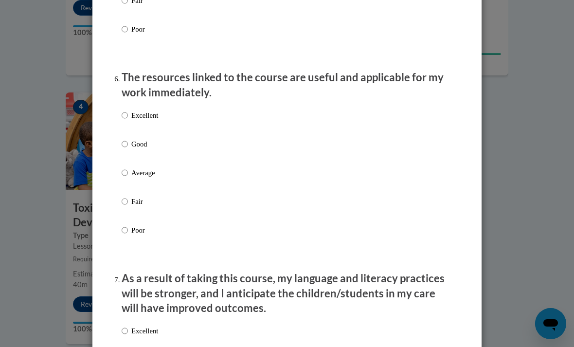
click at [122, 118] on label "Excellent" at bounding box center [140, 123] width 36 height 26
click at [122, 118] on input "Excellent" at bounding box center [125, 115] width 6 height 11
radio input "true"
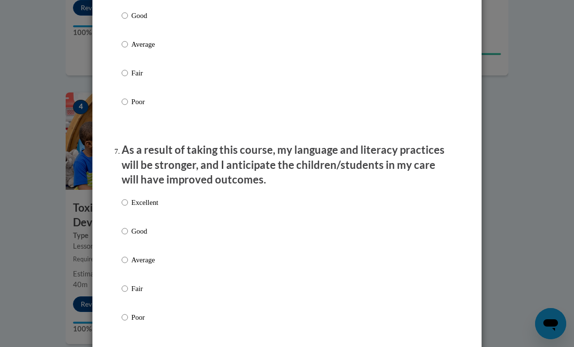
click at [130, 192] on div "Excellent Good Average Fair Poor" at bounding box center [140, 267] width 36 height 151
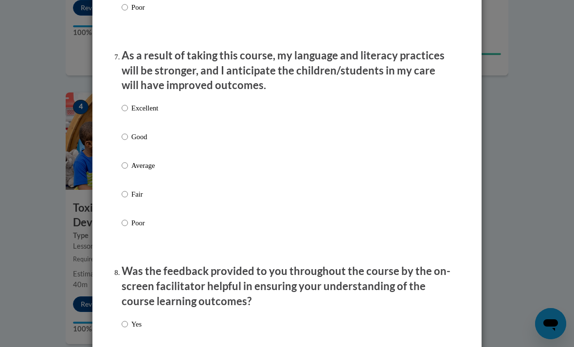
scroll to position [1280, 0]
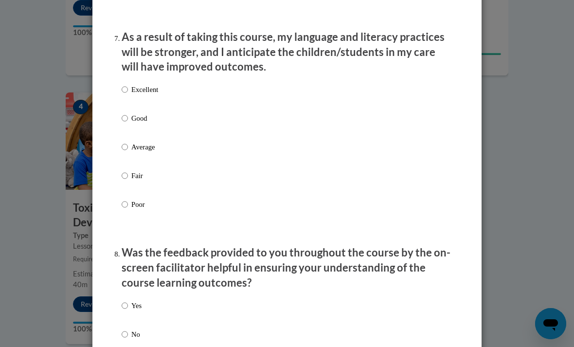
click at [126, 84] on input "Excellent" at bounding box center [125, 89] width 6 height 11
radio input "true"
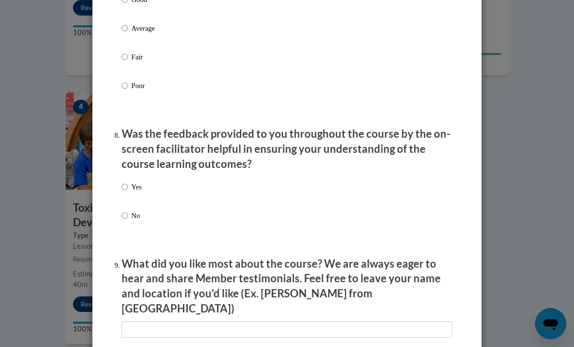
click at [125, 181] on input "Yes" at bounding box center [125, 186] width 6 height 11
radio input "true"
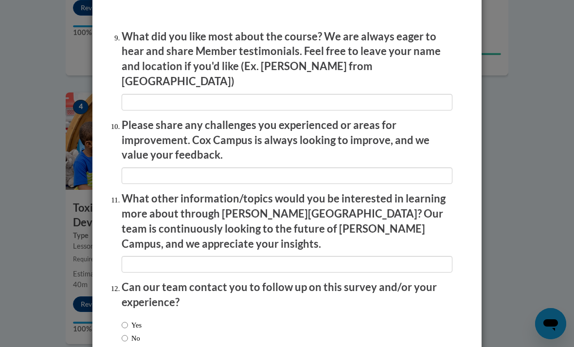
scroll to position [1626, 0]
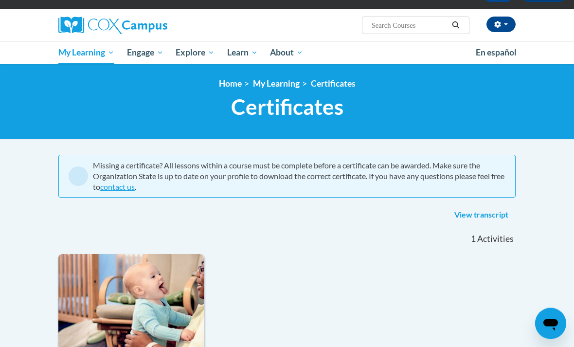
scroll to position [51, 0]
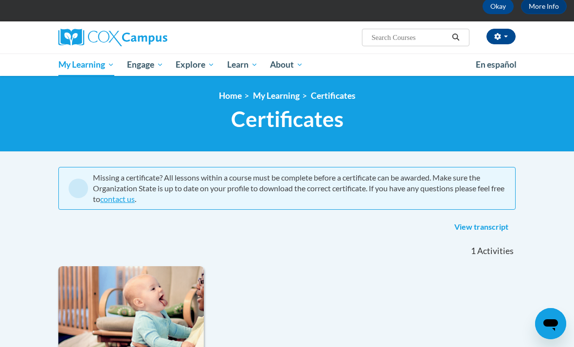
click at [0, 0] on span "All Courses" at bounding box center [0, 0] width 0 height 0
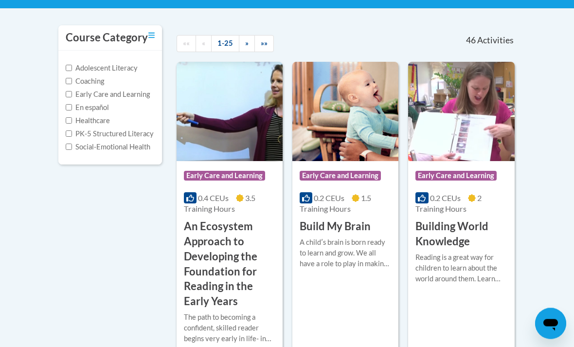
scroll to position [195, 0]
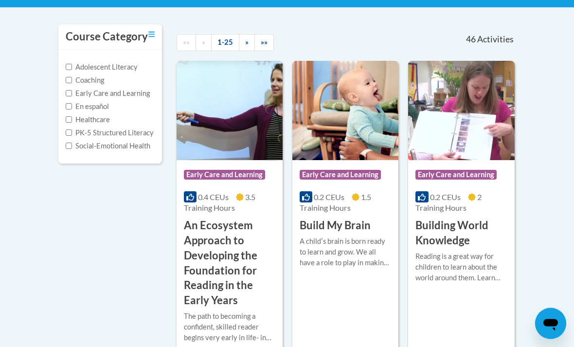
click at [208, 145] on img at bounding box center [230, 110] width 106 height 99
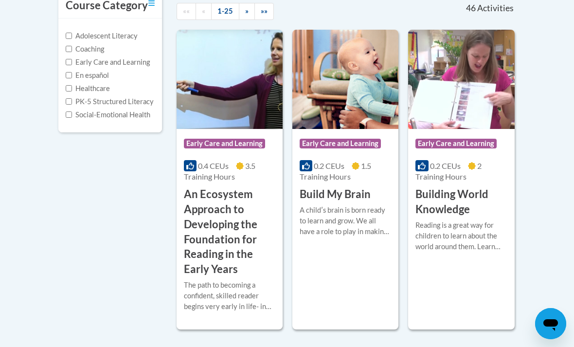
click at [208, 140] on span "Early Care and Learning" at bounding box center [224, 144] width 81 height 10
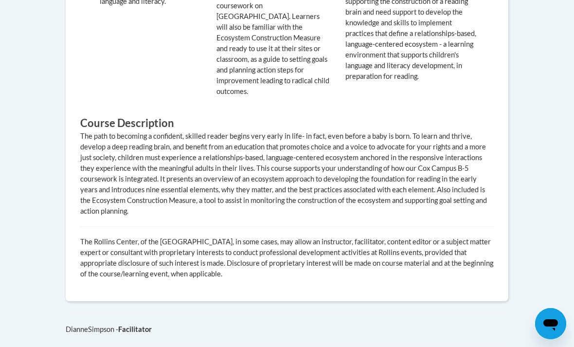
scroll to position [722, 0]
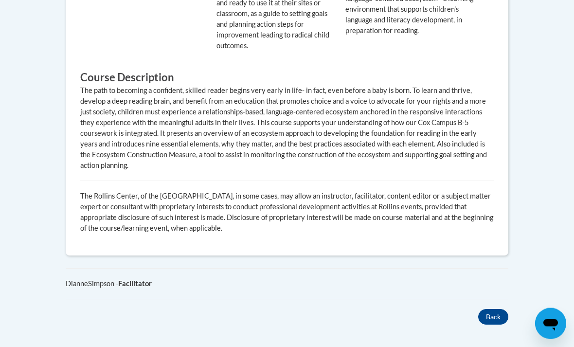
click at [486, 309] on button "Back" at bounding box center [493, 317] width 30 height 16
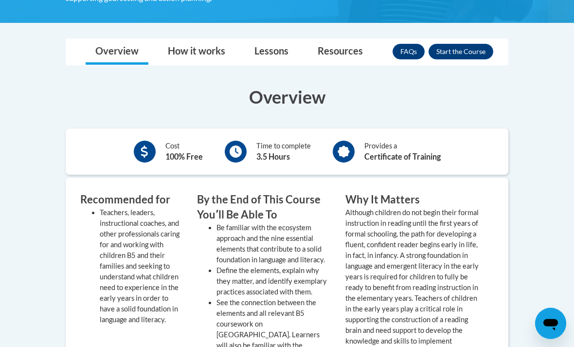
scroll to position [358, 0]
click at [447, 52] on button "Enroll" at bounding box center [461, 52] width 65 height 16
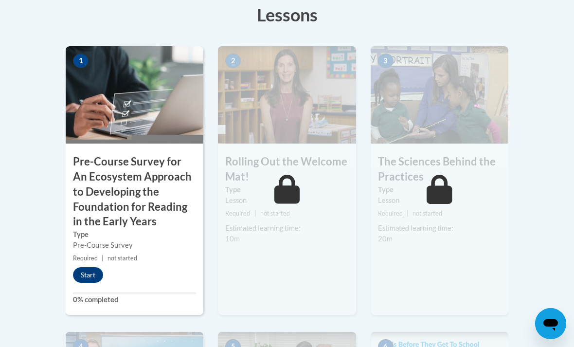
scroll to position [332, 0]
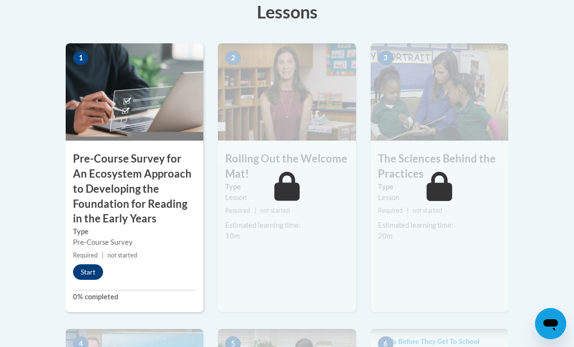
click at [95, 264] on button "Start" at bounding box center [88, 272] width 30 height 16
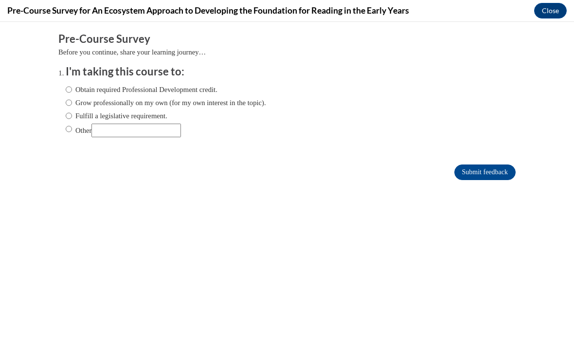
scroll to position [0, 0]
click at [205, 86] on label "Obtain required Professional Development credit." at bounding box center [142, 89] width 152 height 11
click at [72, 86] on input "Obtain required Professional Development credit." at bounding box center [69, 89] width 6 height 11
radio input "true"
click at [493, 166] on input "Submit feedback" at bounding box center [484, 172] width 61 height 16
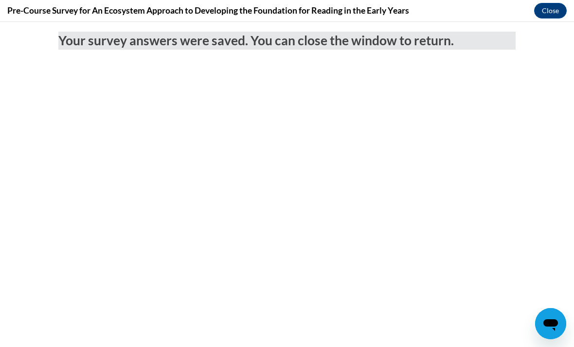
click at [553, 9] on button "Close" at bounding box center [550, 11] width 33 height 16
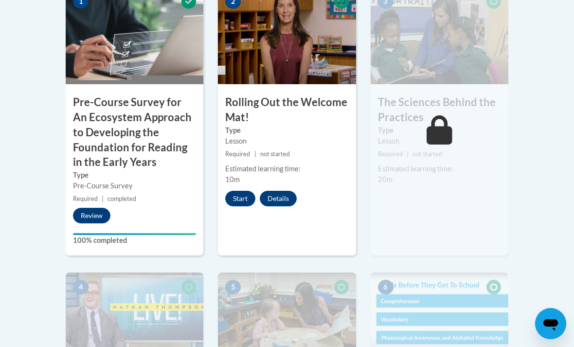
scroll to position [401, 0]
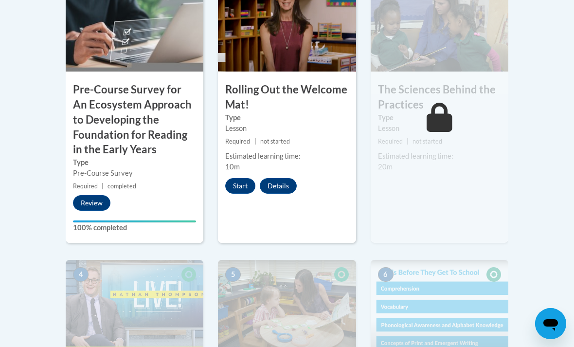
click at [237, 185] on button "Start" at bounding box center [240, 186] width 30 height 16
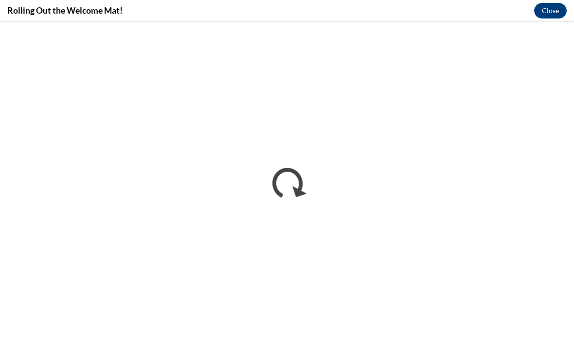
scroll to position [432, 0]
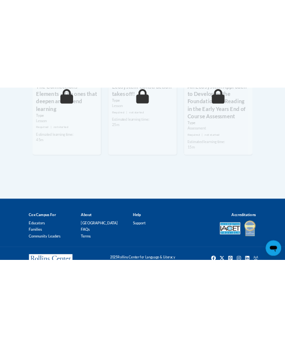
scroll to position [2486, 0]
